Goal: Check status: Check status

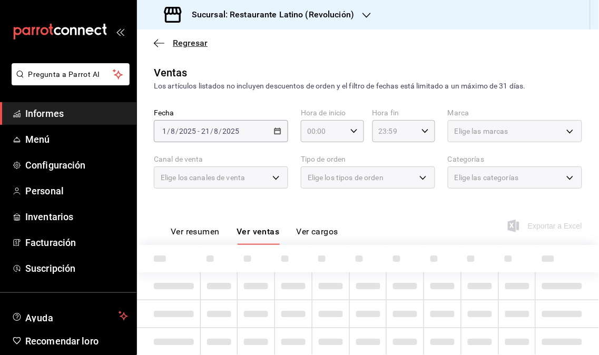
click at [183, 44] on font "Regresar" at bounding box center [190, 43] width 35 height 10
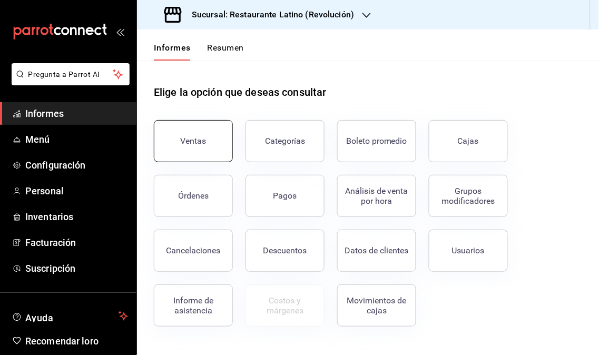
click at [207, 135] on button "Ventas" at bounding box center [193, 141] width 79 height 42
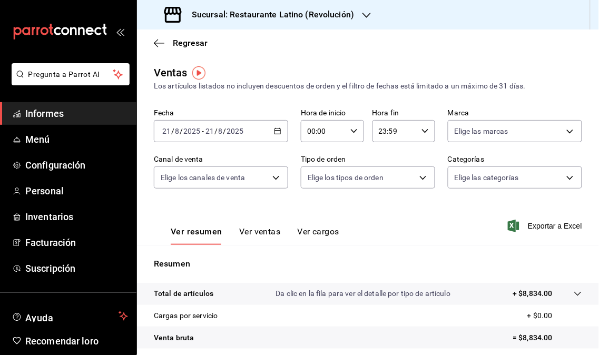
click at [370, 20] on div "Sucursal: Restaurante Latino (Revolución)" at bounding box center [260, 14] width 230 height 29
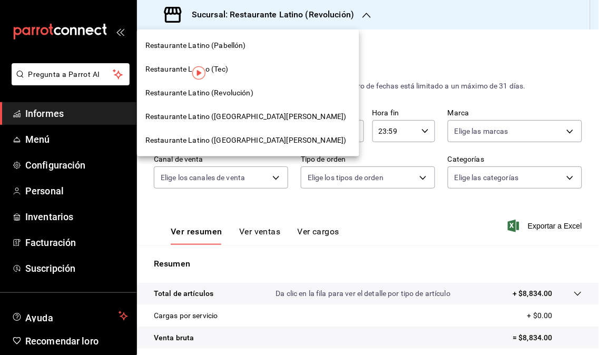
click at [234, 118] on font "Restaurante Latino ([GEOGRAPHIC_DATA][PERSON_NAME])" at bounding box center [245, 116] width 201 height 8
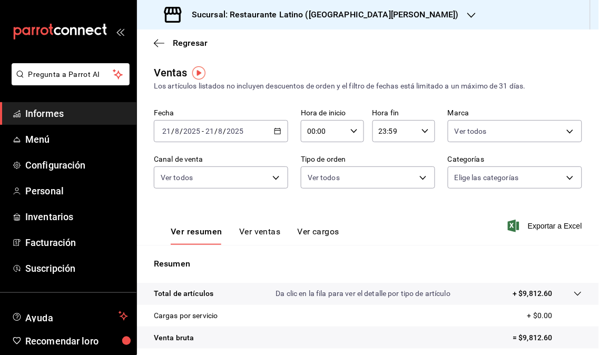
click at [394, 8] on div "Sucursal: Restaurante Latino ([GEOGRAPHIC_DATA][PERSON_NAME])" at bounding box center [312, 14] width 334 height 29
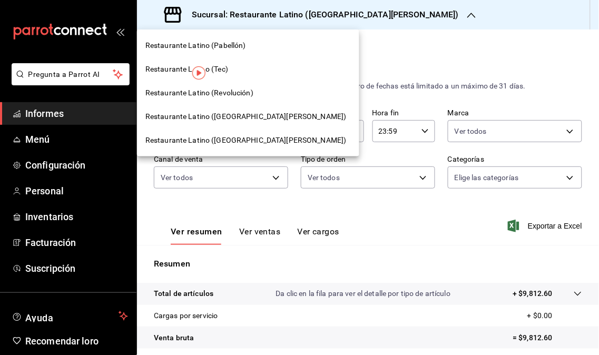
click at [235, 96] on font "Restaurante Latino (Revolución)" at bounding box center [199, 92] width 108 height 8
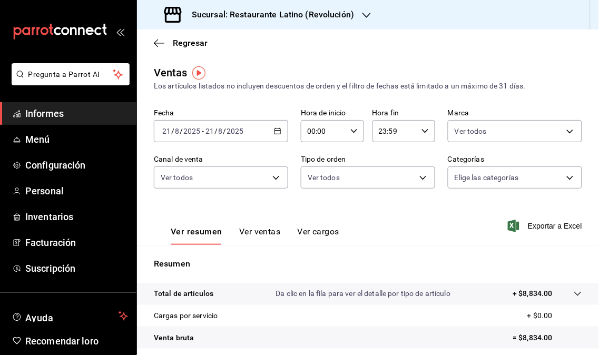
click at [362, 14] on icon "button" at bounding box center [366, 15] width 8 height 8
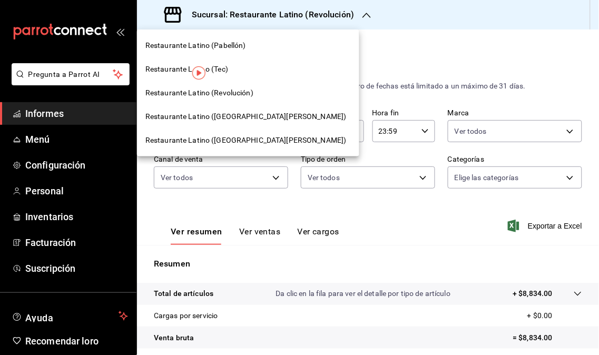
click at [237, 49] on font "Restaurante Latino (Pabellón)" at bounding box center [195, 45] width 101 height 8
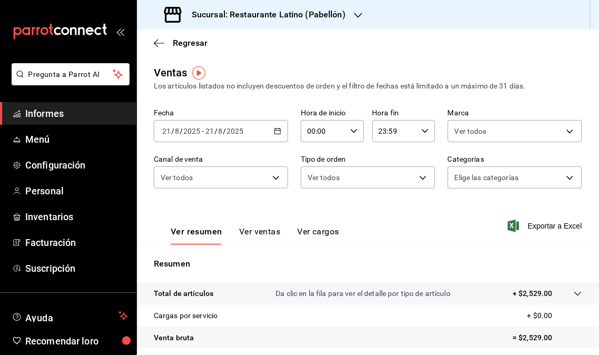
click at [354, 14] on icon "button" at bounding box center [358, 15] width 8 height 8
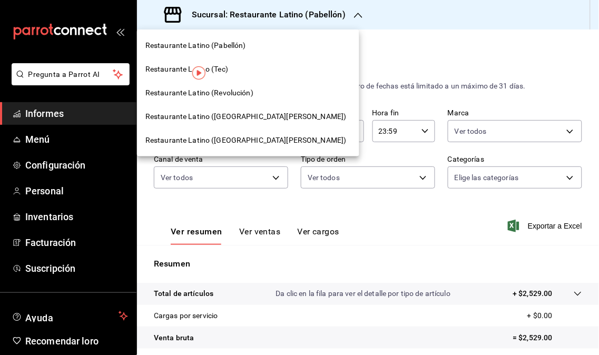
click at [213, 136] on font "Restaurante Latino ([GEOGRAPHIC_DATA][PERSON_NAME])" at bounding box center [245, 140] width 201 height 8
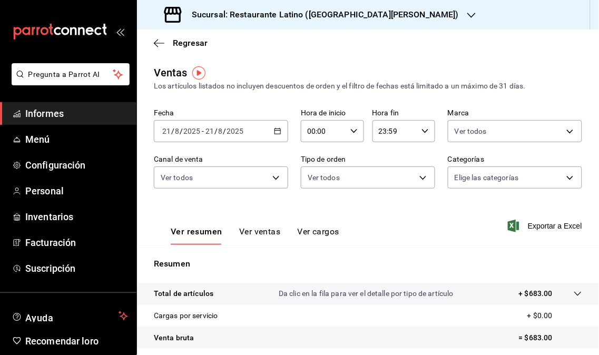
click at [467, 12] on icon "button" at bounding box center [471, 15] width 8 height 8
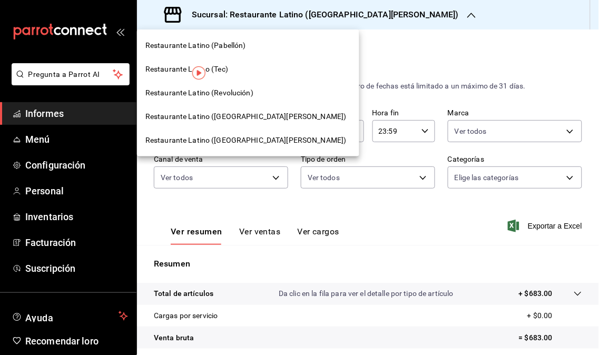
click at [344, 39] on div at bounding box center [299, 177] width 599 height 355
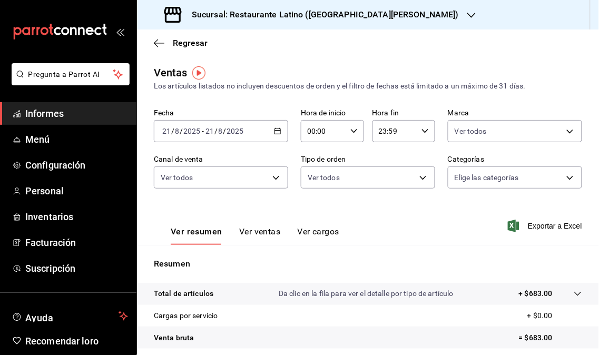
click at [467, 13] on icon "button" at bounding box center [471, 15] width 8 height 5
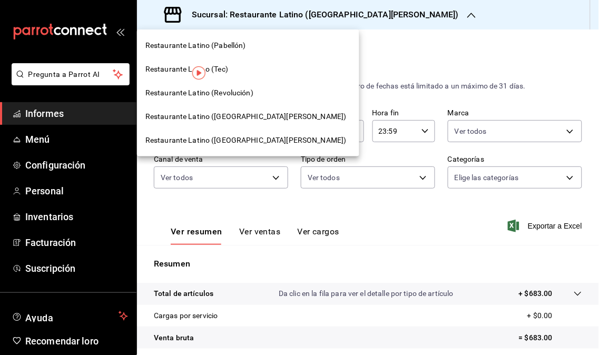
click at [238, 45] on font "Restaurante Latino (Pabellón)" at bounding box center [195, 45] width 101 height 8
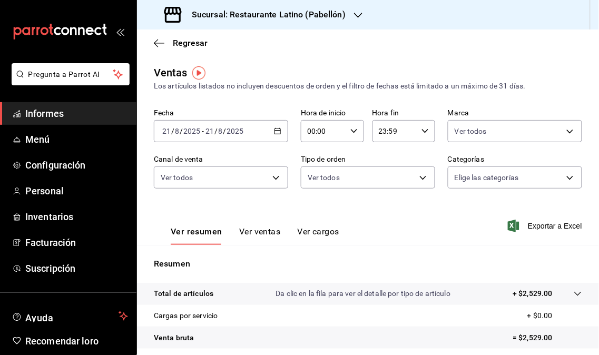
click at [349, 11] on div "Sucursal: Restaurante Latino (Pabellón)" at bounding box center [255, 14] width 221 height 29
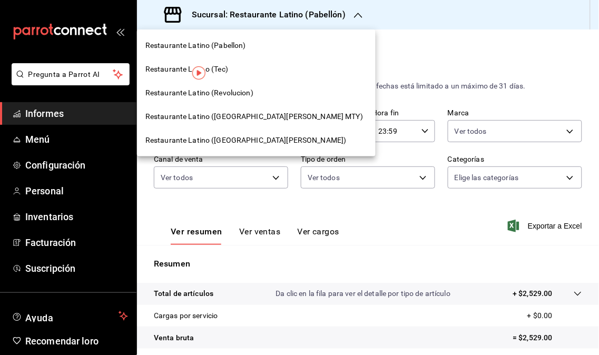
click at [270, 94] on div "Restaurante Latino (Revolucion)" at bounding box center [256, 92] width 222 height 11
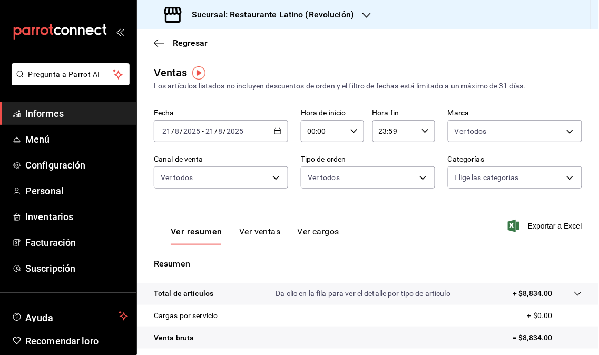
click at [362, 21] on div "Sucursal: Restaurante Latino (Revolución)" at bounding box center [260, 14] width 230 height 29
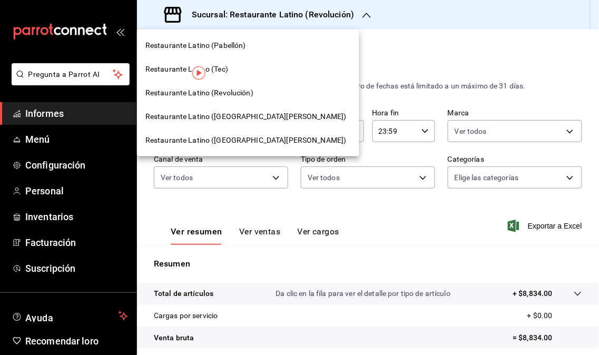
click at [250, 118] on font "Restaurante Latino ([GEOGRAPHIC_DATA][PERSON_NAME])" at bounding box center [245, 116] width 201 height 8
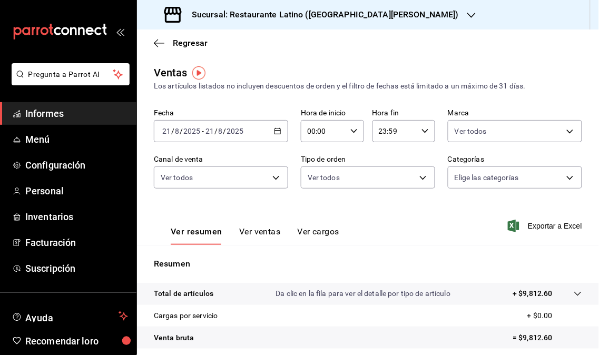
click at [467, 16] on icon "button" at bounding box center [471, 15] width 8 height 8
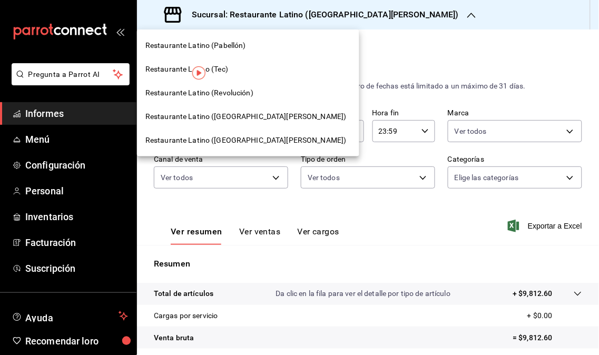
click at [255, 72] on div "Restaurante Latino (Tec)" at bounding box center [248, 69] width 222 height 24
